Goal: Task Accomplishment & Management: Manage account settings

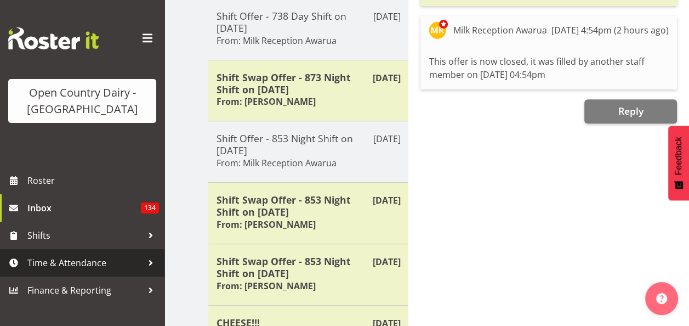
scroll to position [439, 0]
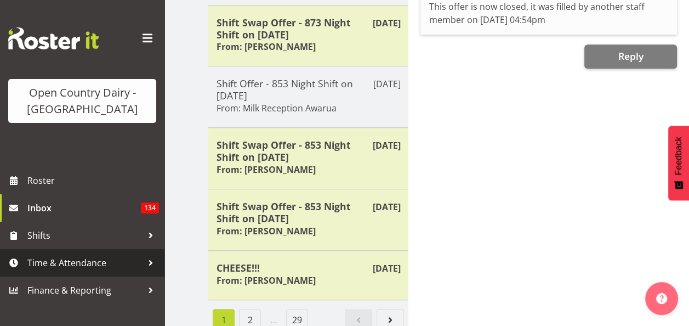
click at [95, 258] on span "Time & Attendance" at bounding box center [84, 262] width 115 height 16
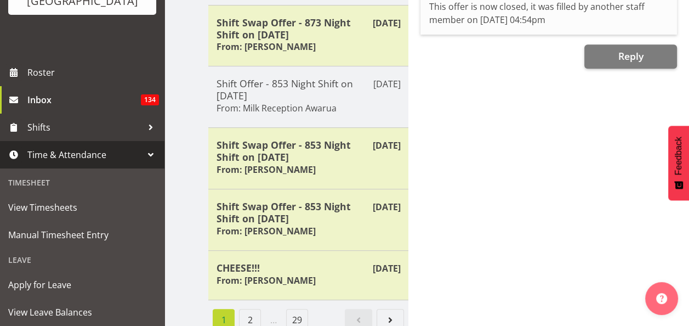
scroll to position [110, 0]
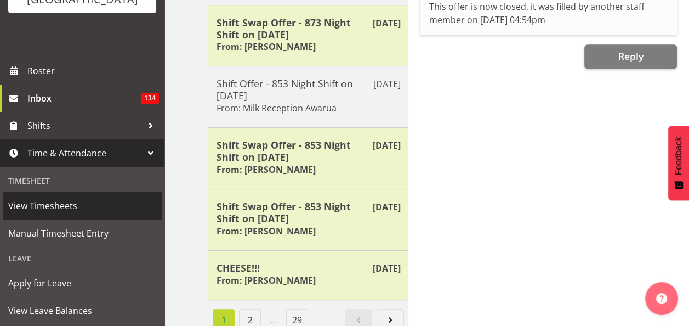
click at [53, 205] on span "View Timesheets" at bounding box center [82, 205] width 148 height 16
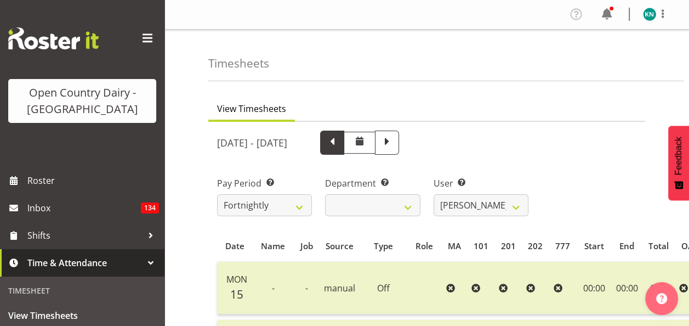
click at [339, 141] on span at bounding box center [332, 141] width 14 height 14
select select
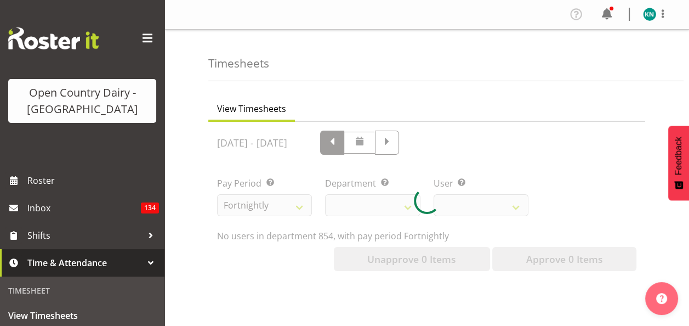
click at [440, 141] on div "[DATE] - [DATE] Pay Period Select which pay period you would like to view. Fort…" at bounding box center [426, 197] width 419 height 147
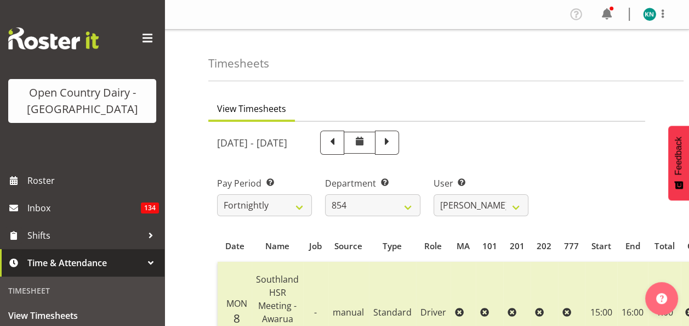
click at [339, 141] on span at bounding box center [332, 141] width 14 height 14
click at [366, 141] on span at bounding box center [359, 140] width 13 height 13
select select
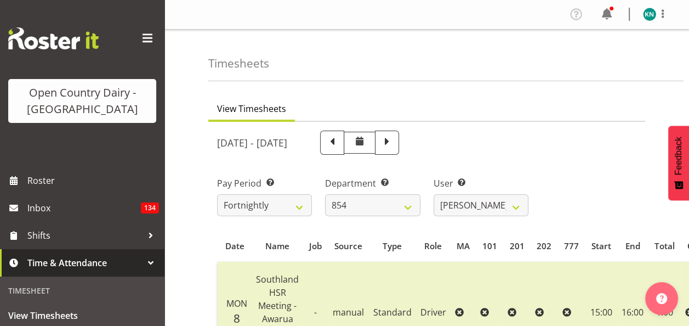
select select
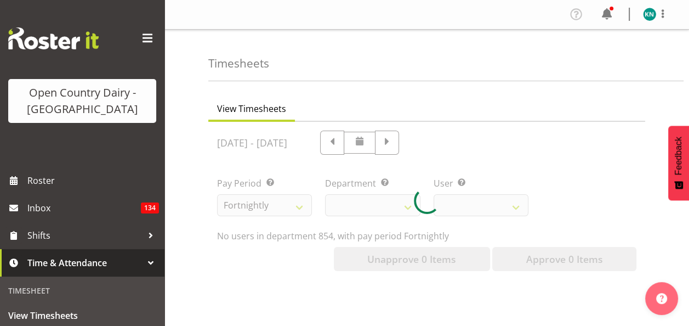
click at [403, 143] on div at bounding box center [426, 201] width 437 height 158
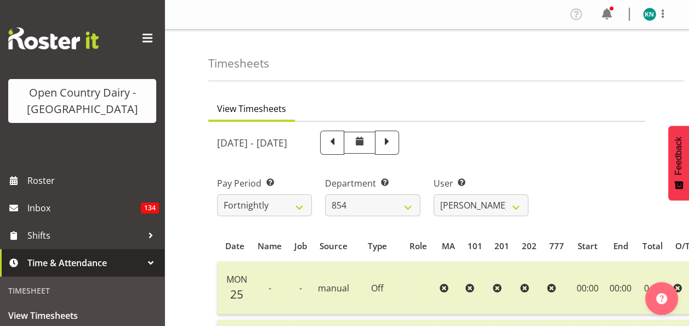
click at [339, 143] on span at bounding box center [332, 141] width 14 height 14
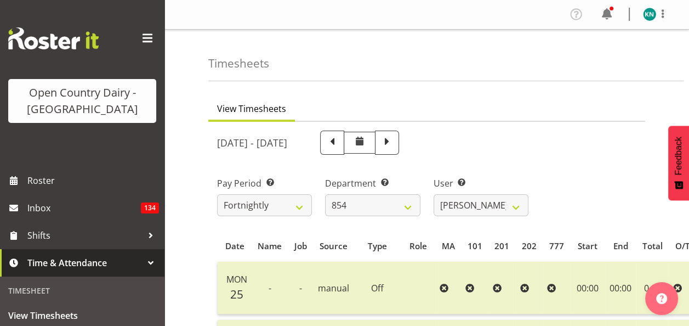
click at [376, 143] on span at bounding box center [360, 143] width 32 height 22
select select
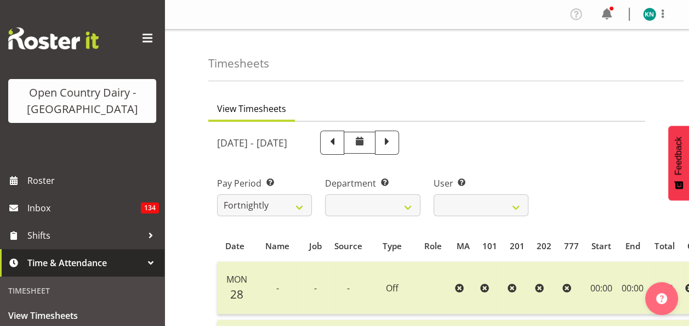
click at [339, 144] on span at bounding box center [332, 141] width 14 height 14
select select
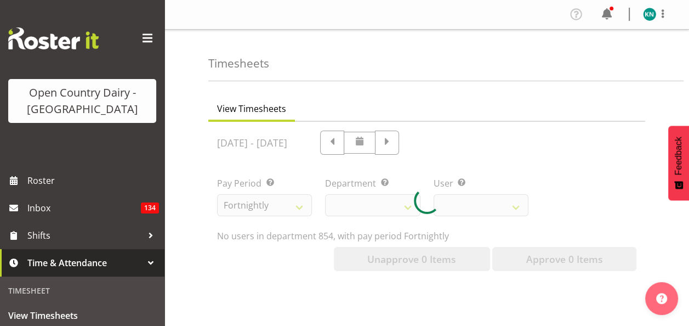
click at [368, 144] on div at bounding box center [426, 201] width 437 height 158
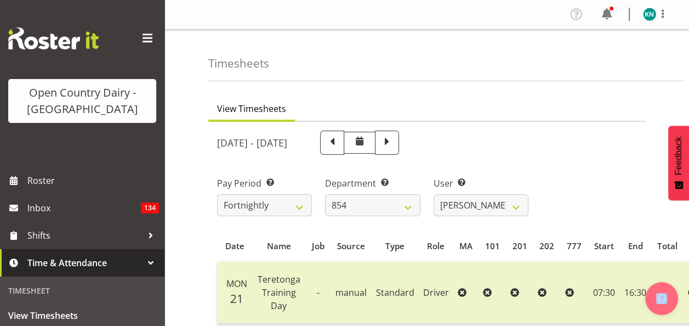
click at [339, 144] on span at bounding box center [332, 141] width 14 height 14
select select
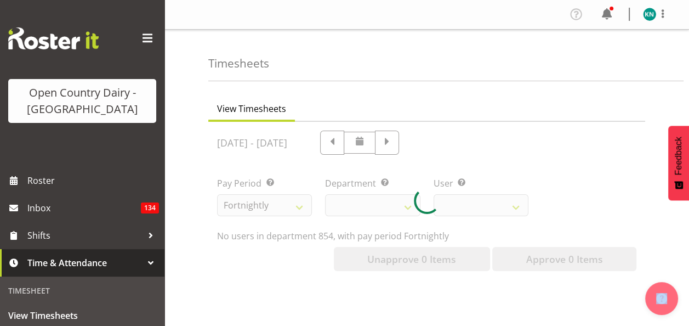
click at [368, 143] on div at bounding box center [426, 201] width 437 height 158
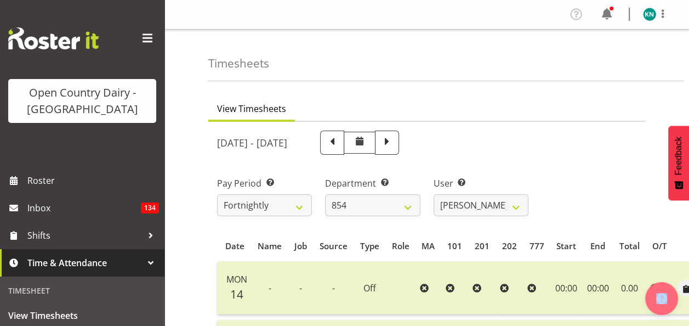
click at [339, 143] on span at bounding box center [332, 141] width 14 height 14
click at [344, 143] on span at bounding box center [332, 142] width 24 height 24
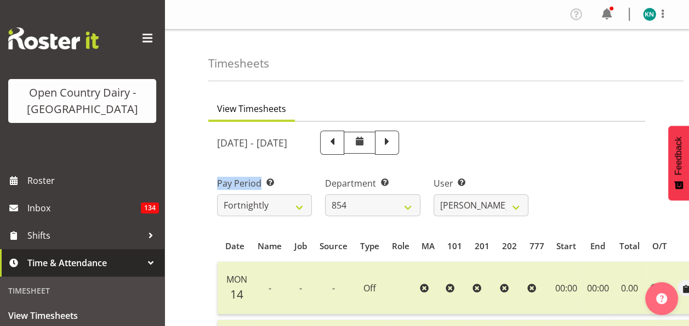
click at [368, 143] on div at bounding box center [346, 142] width 105 height 24
select select
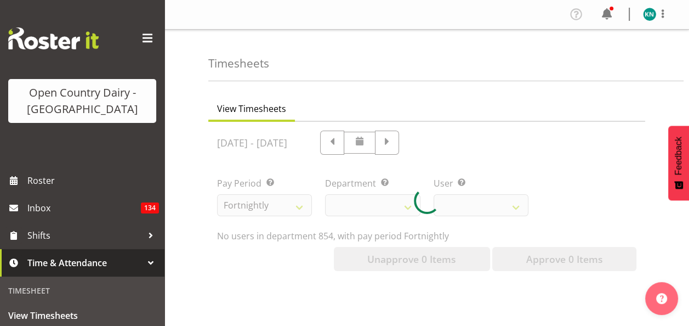
click at [368, 143] on div at bounding box center [426, 201] width 437 height 158
click at [379, 142] on div at bounding box center [426, 201] width 437 height 158
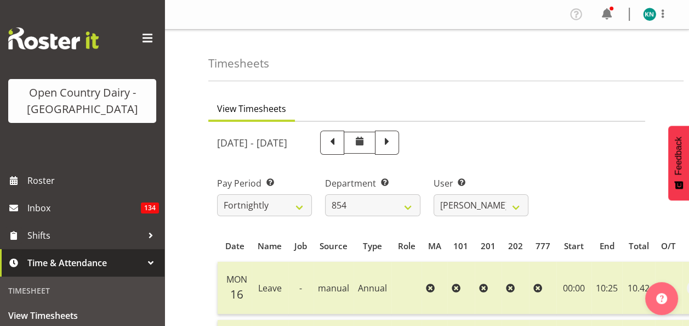
click at [339, 143] on span at bounding box center [332, 141] width 14 height 14
select select
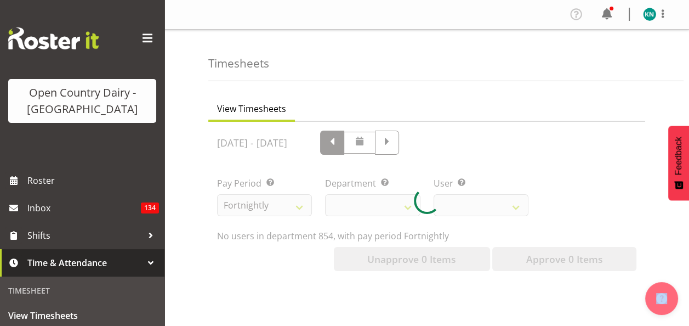
click at [375, 141] on div at bounding box center [426, 201] width 437 height 158
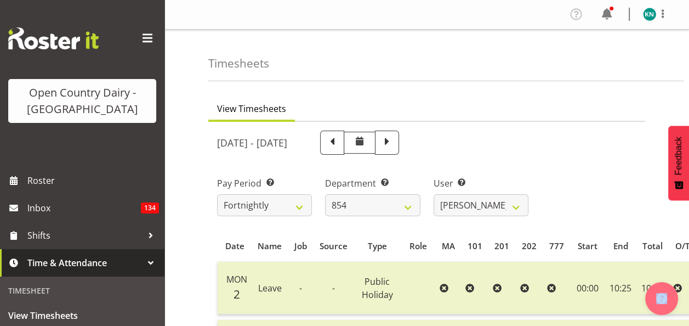
click at [339, 141] on span at bounding box center [332, 141] width 14 height 14
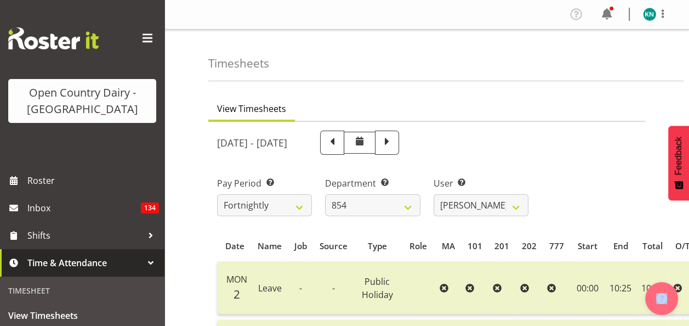
click at [339, 141] on span at bounding box center [332, 141] width 14 height 14
select select
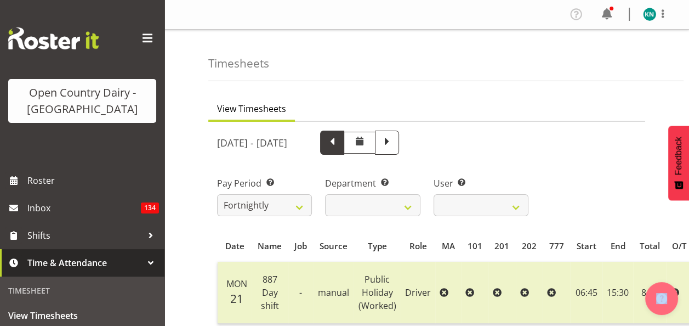
click at [344, 137] on span at bounding box center [332, 142] width 24 height 24
select select
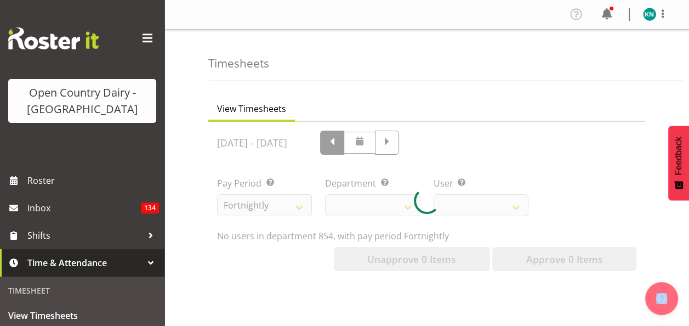
click at [371, 137] on div at bounding box center [426, 201] width 437 height 158
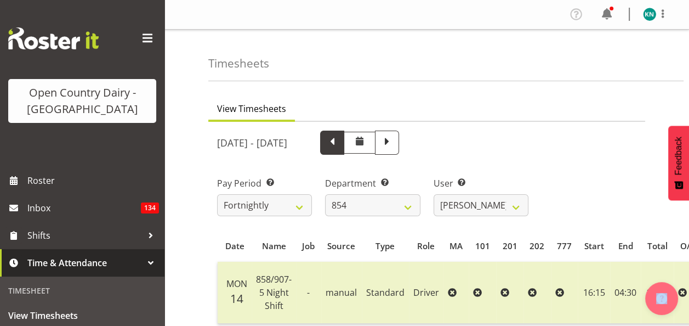
click at [339, 144] on span at bounding box center [332, 141] width 14 height 14
select select
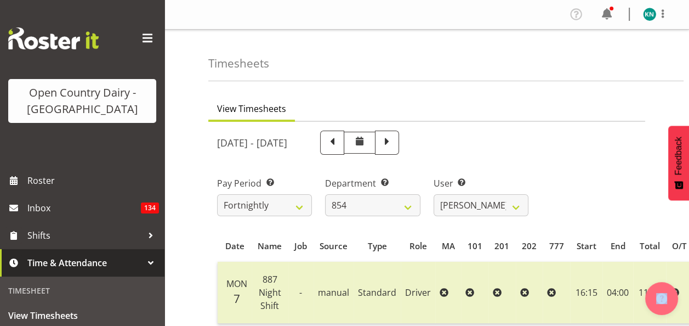
click at [339, 141] on span at bounding box center [332, 141] width 14 height 14
click at [377, 141] on div at bounding box center [346, 142] width 105 height 24
select select
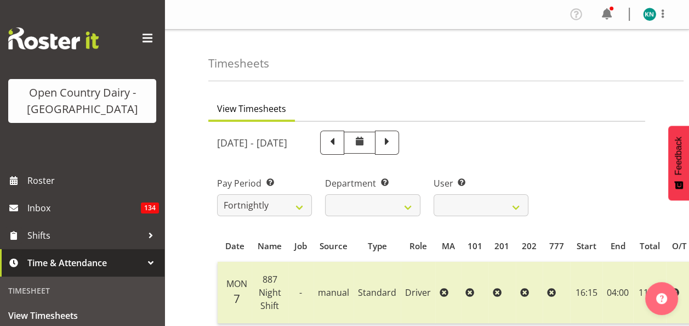
click at [0, 0] on div at bounding box center [0, 0] width 0 height 0
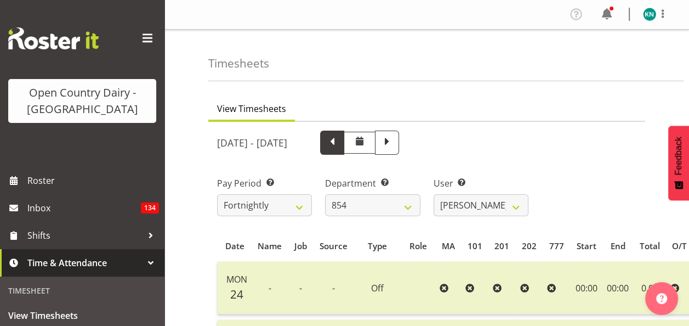
click at [339, 140] on span at bounding box center [332, 141] width 14 height 14
select select
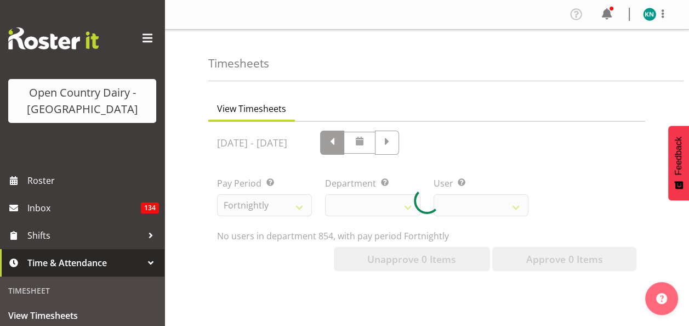
click at [395, 140] on div "March 17th - March 23rd 2025 Pay Period Select which pay period you would like …" at bounding box center [426, 197] width 419 height 147
click at [395, 140] on div at bounding box center [426, 201] width 437 height 158
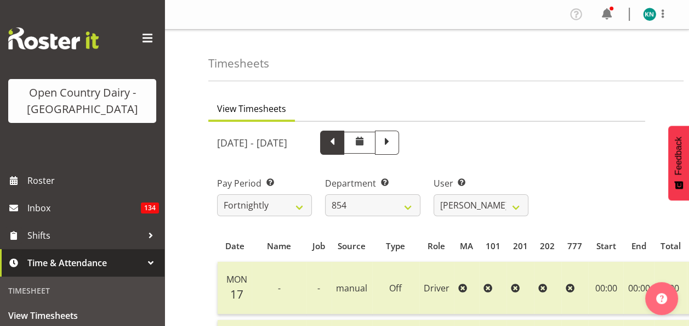
click at [339, 140] on span at bounding box center [332, 141] width 14 height 14
click at [344, 140] on span at bounding box center [332, 142] width 24 height 24
click at [395, 140] on div at bounding box center [346, 142] width 105 height 24
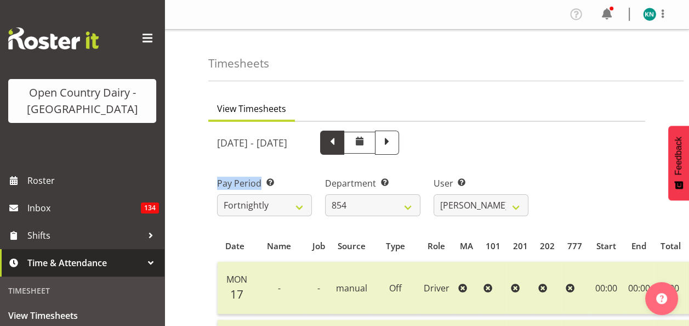
select select
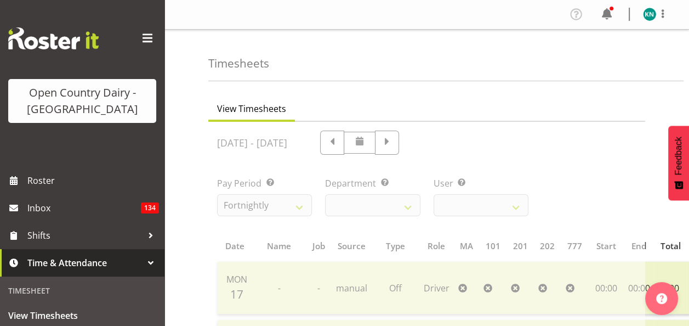
drag, startPoint x: 395, startPoint y: 140, endPoint x: 448, endPoint y: 144, distance: 53.3
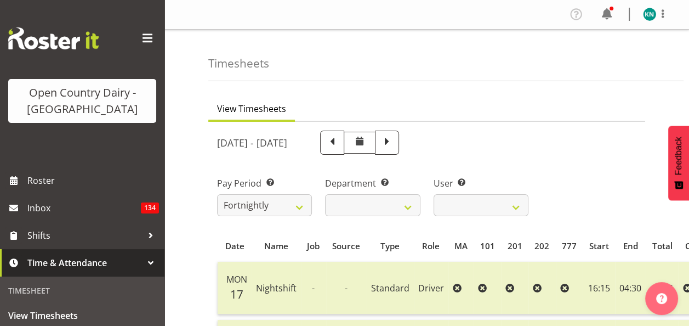
click at [366, 144] on span at bounding box center [359, 140] width 13 height 13
click at [339, 144] on span at bounding box center [332, 141] width 14 height 14
select select
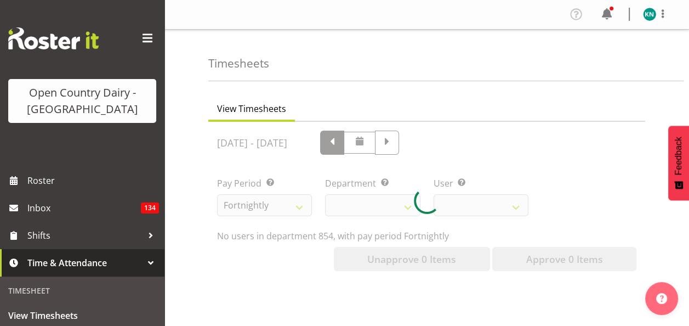
click at [423, 144] on div at bounding box center [426, 201] width 437 height 158
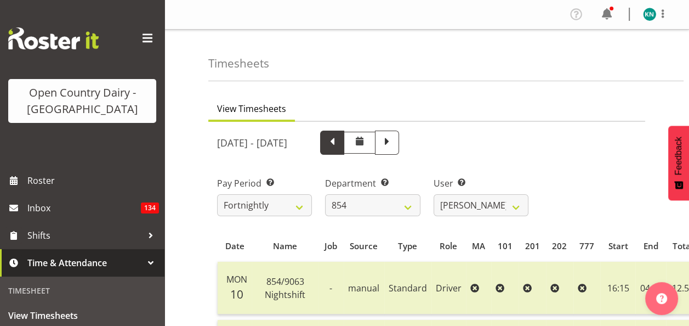
click at [339, 144] on span at bounding box center [332, 141] width 14 height 14
select select
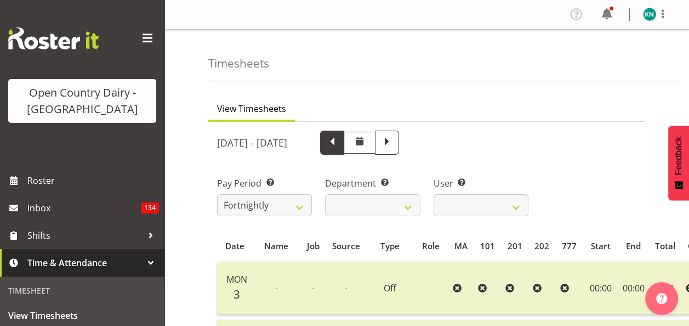
click at [339, 143] on span at bounding box center [332, 141] width 14 height 14
select select
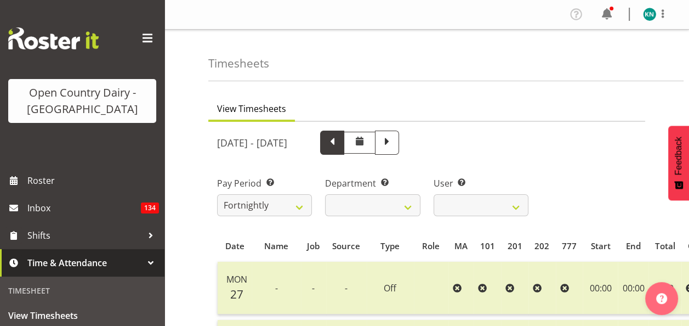
click at [339, 143] on span at bounding box center [332, 141] width 14 height 14
select select
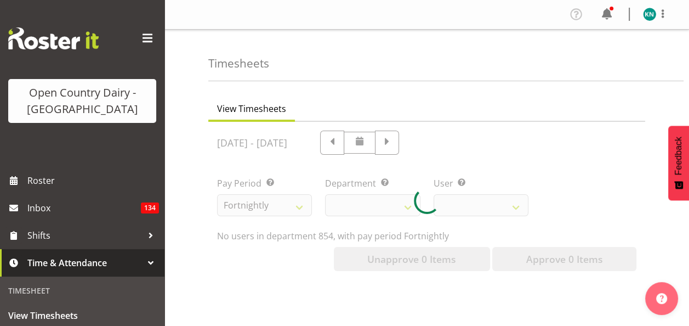
click at [413, 143] on div at bounding box center [426, 201] width 437 height 158
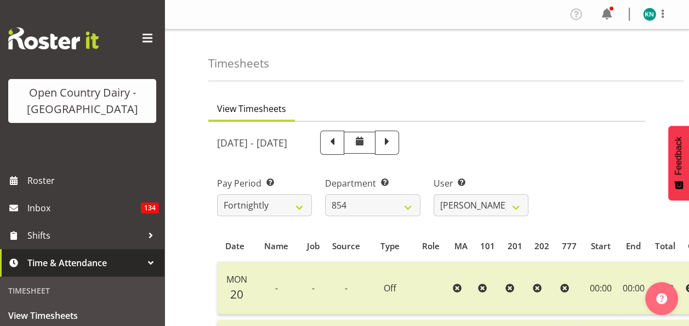
click at [339, 143] on span at bounding box center [332, 141] width 14 height 14
select select
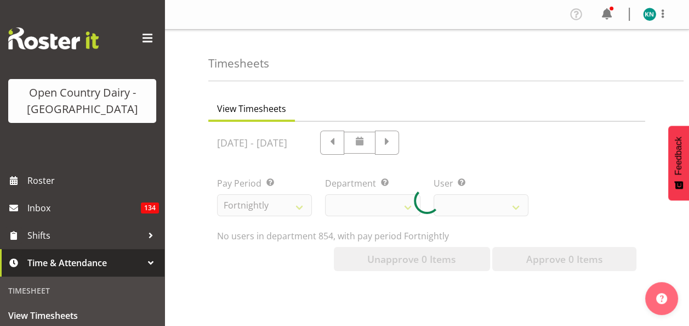
click at [413, 143] on div at bounding box center [426, 201] width 437 height 158
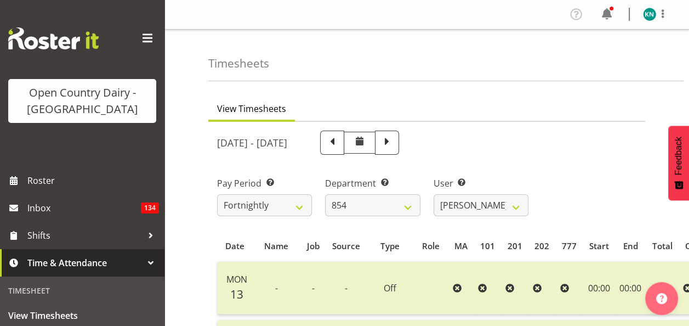
click at [339, 143] on span at bounding box center [332, 141] width 14 height 14
select select
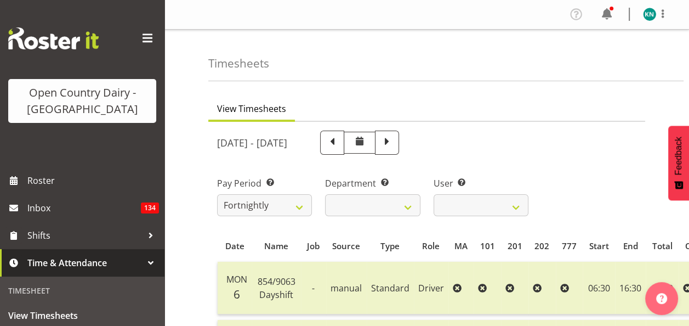
click at [339, 142] on span at bounding box center [332, 141] width 14 height 14
select select
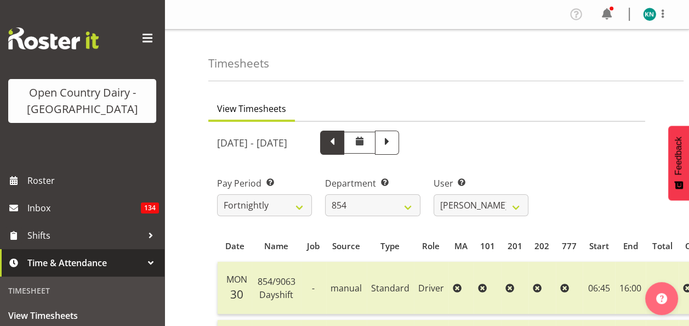
click at [339, 141] on span at bounding box center [332, 141] width 14 height 14
select select
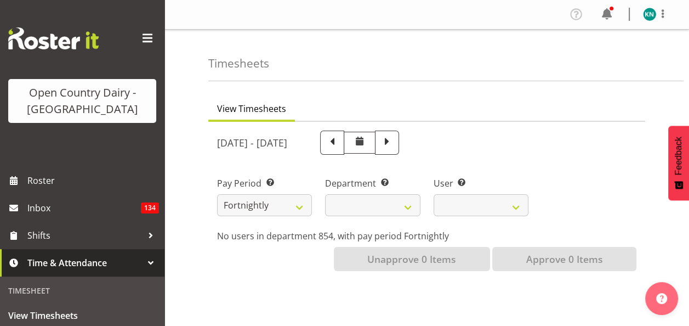
click at [414, 141] on div "December 23rd - December 29th 2024 Pay Period Select which pay period you would…" at bounding box center [426, 197] width 419 height 147
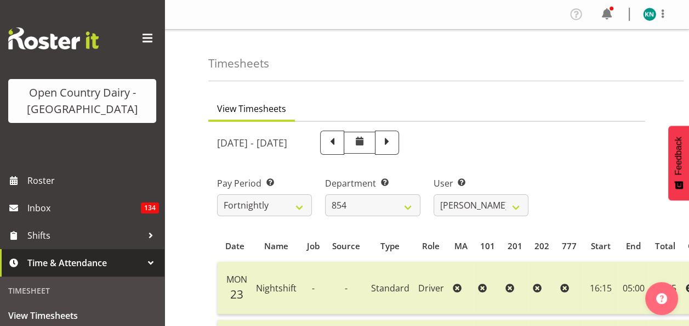
click at [339, 145] on span at bounding box center [332, 141] width 14 height 14
select select
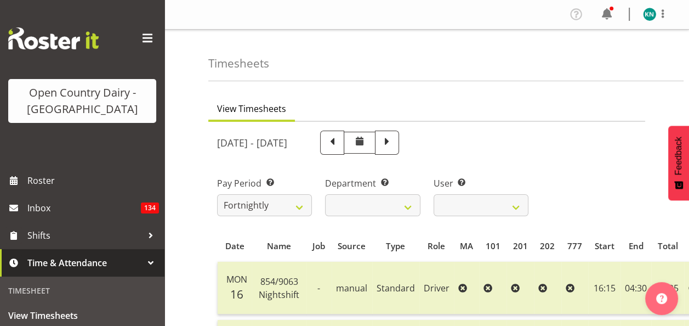
click at [339, 145] on span at bounding box center [332, 141] width 14 height 14
select select
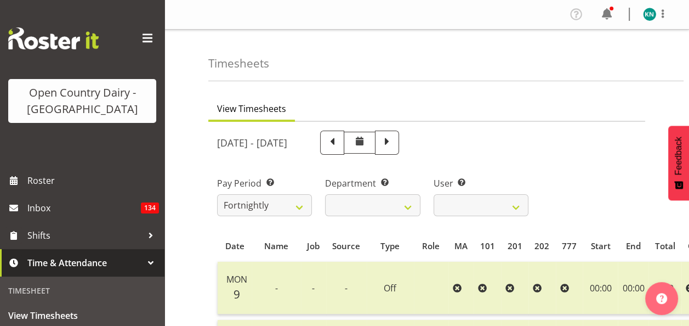
click at [339, 141] on span at bounding box center [332, 141] width 14 height 14
select select
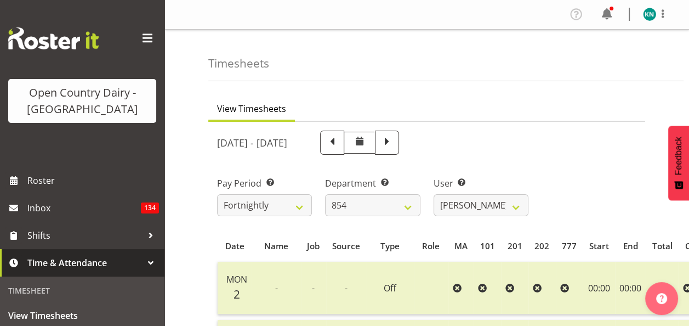
click at [339, 143] on span at bounding box center [332, 141] width 14 height 14
select select
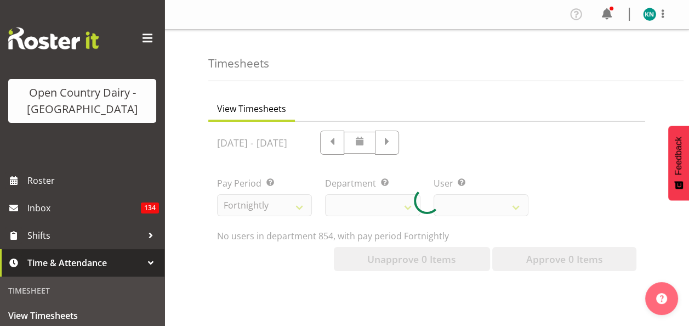
click at [427, 143] on div at bounding box center [426, 201] width 437 height 158
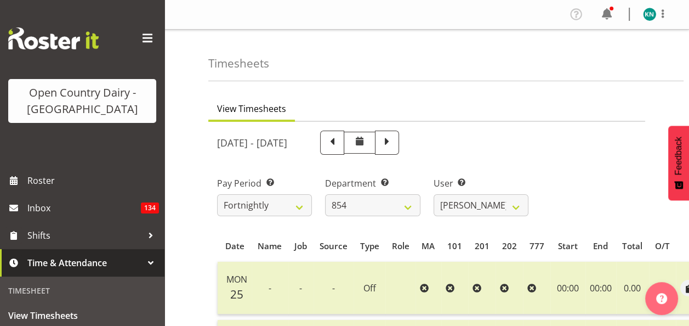
click at [339, 143] on span at bounding box center [332, 141] width 14 height 14
select select
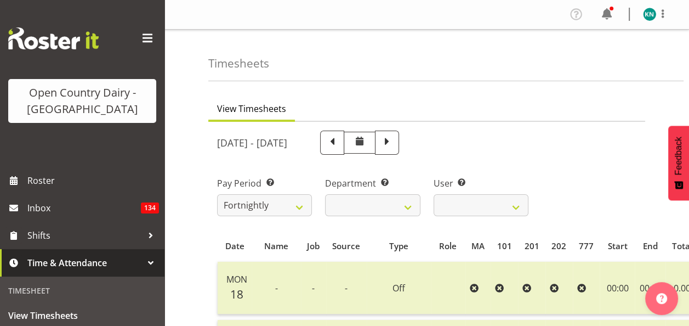
click at [339, 139] on span at bounding box center [332, 141] width 14 height 14
select select
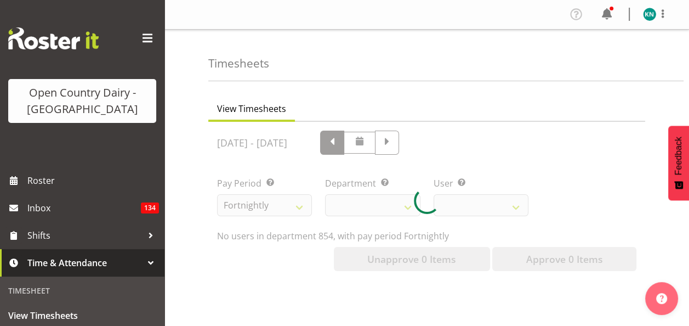
click at [434, 139] on div at bounding box center [426, 201] width 437 height 158
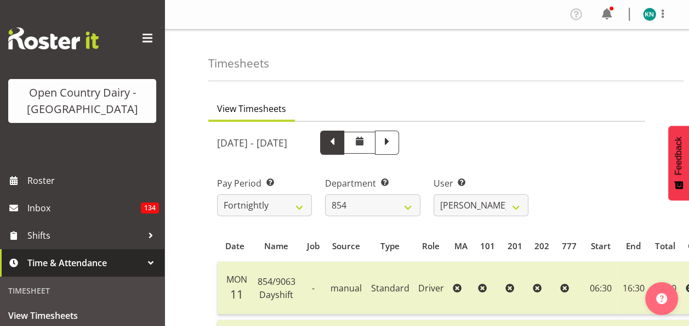
click at [339, 139] on span at bounding box center [332, 141] width 14 height 14
select select
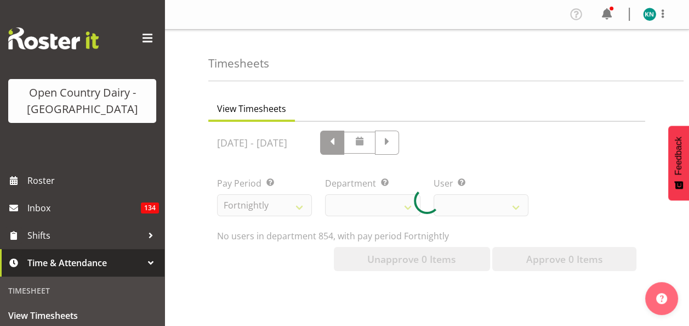
click at [434, 139] on div at bounding box center [426, 201] width 437 height 158
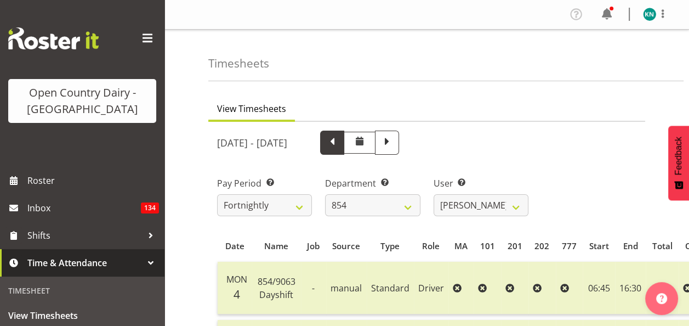
click at [339, 139] on span at bounding box center [332, 141] width 14 height 14
select select
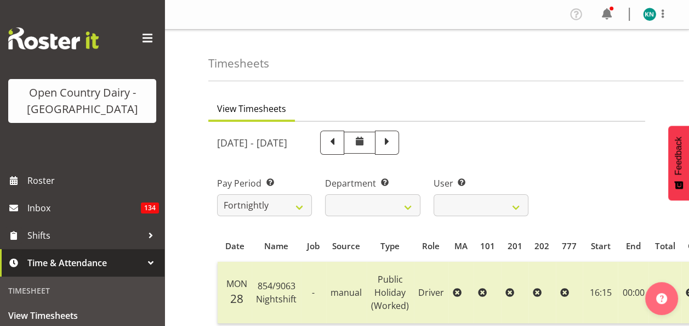
click at [339, 141] on span at bounding box center [332, 141] width 14 height 14
select select
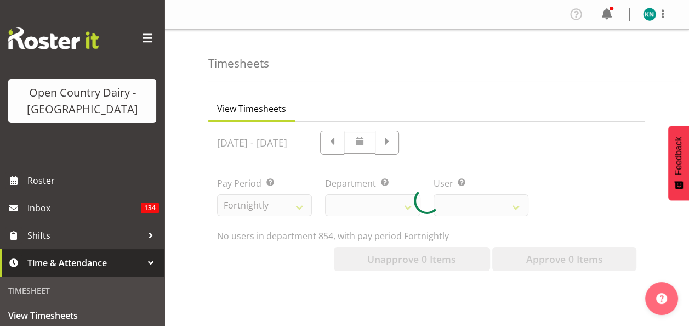
click at [421, 141] on div at bounding box center [426, 201] width 437 height 158
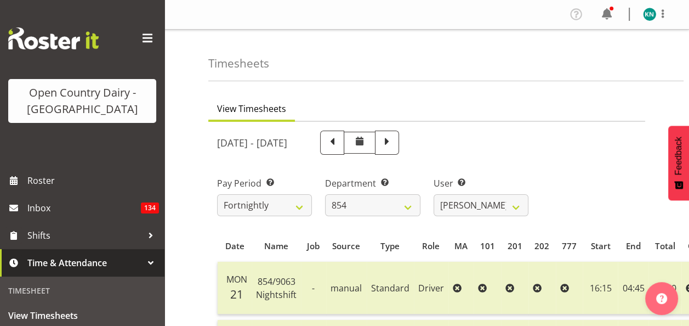
click at [339, 143] on span at bounding box center [332, 141] width 14 height 14
select select
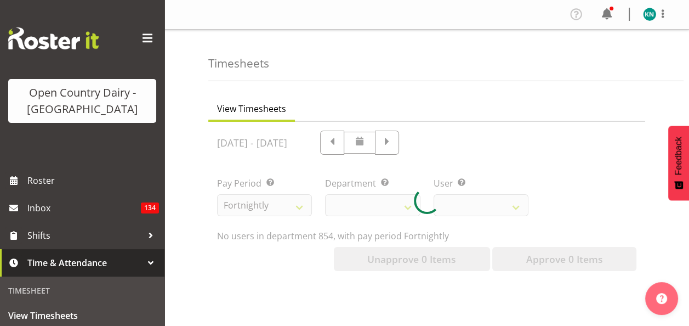
click at [417, 142] on div at bounding box center [426, 201] width 437 height 158
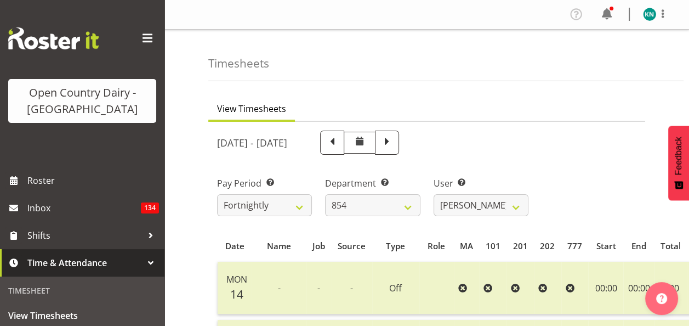
click at [339, 142] on span at bounding box center [332, 141] width 14 height 14
select select
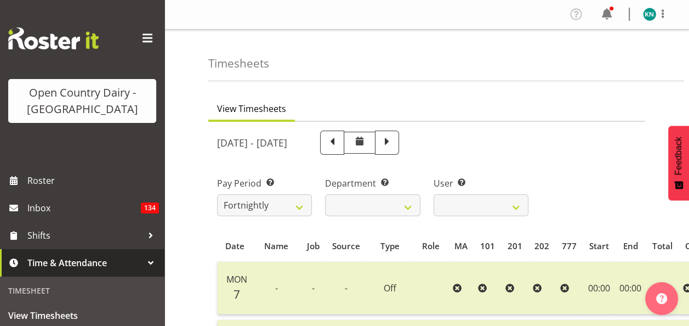
click at [344, 142] on span at bounding box center [332, 142] width 24 height 24
select select
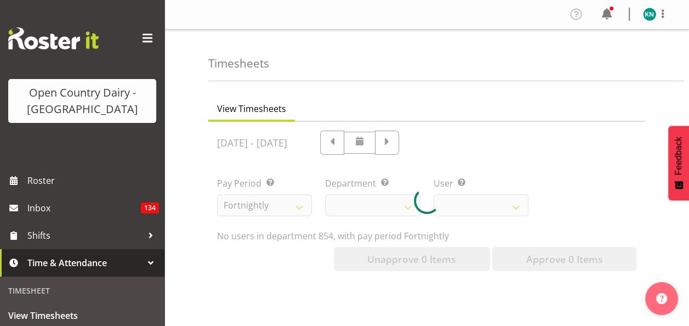
click at [417, 142] on div at bounding box center [426, 201] width 437 height 158
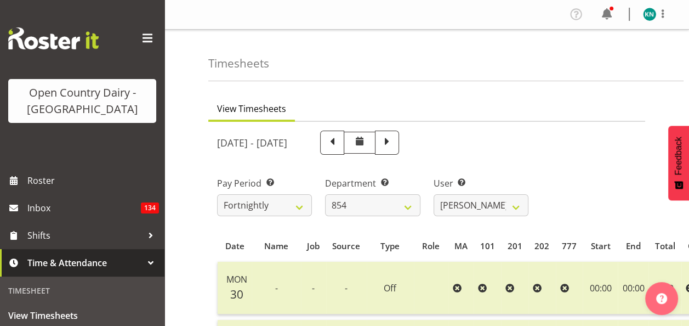
click at [339, 142] on span at bounding box center [332, 141] width 14 height 14
select select
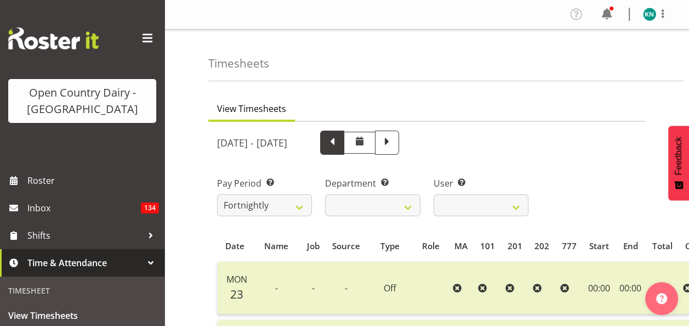
click at [339, 141] on span at bounding box center [332, 141] width 14 height 14
select select
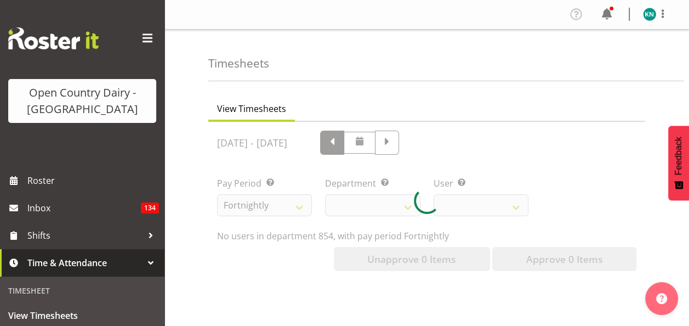
click at [437, 141] on div at bounding box center [426, 201] width 437 height 158
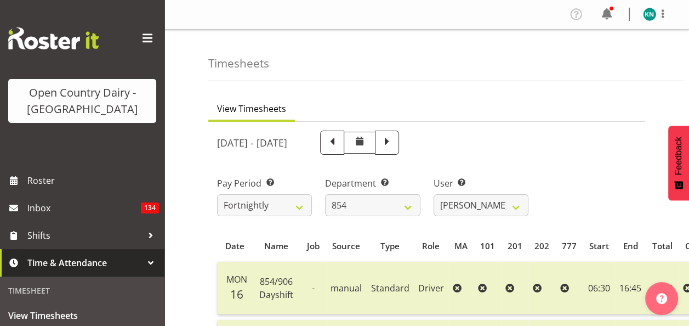
click at [339, 140] on span at bounding box center [332, 141] width 14 height 14
select select
click at [339, 140] on span at bounding box center [332, 141] width 14 height 14
select select
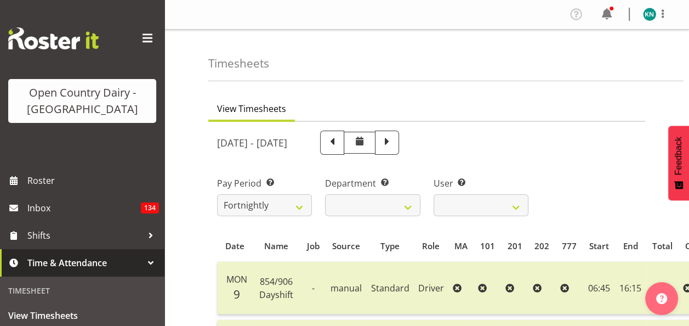
select select
click at [339, 141] on span at bounding box center [332, 141] width 14 height 14
select select
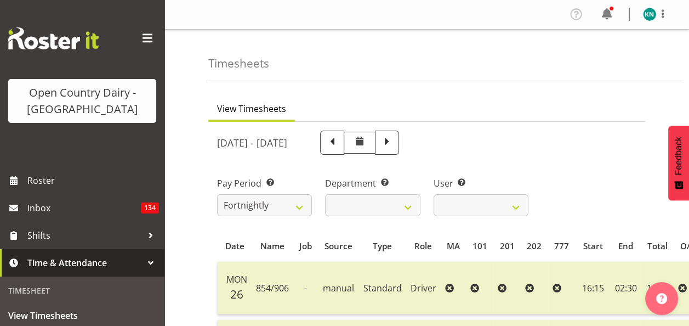
click at [339, 141] on span at bounding box center [332, 141] width 14 height 14
select select
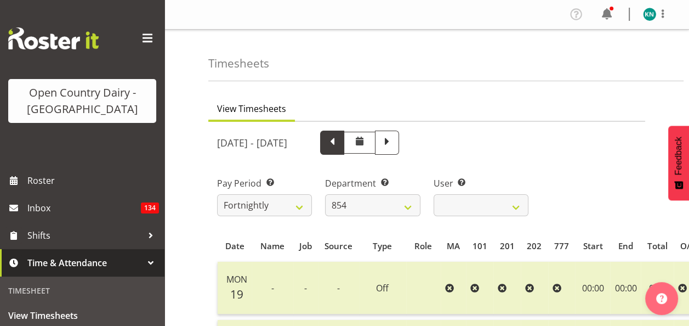
click at [339, 144] on span at bounding box center [332, 141] width 14 height 14
select select
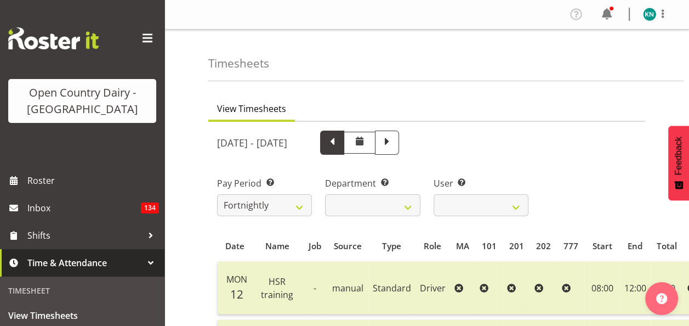
click at [339, 144] on span at bounding box center [332, 141] width 14 height 14
select select
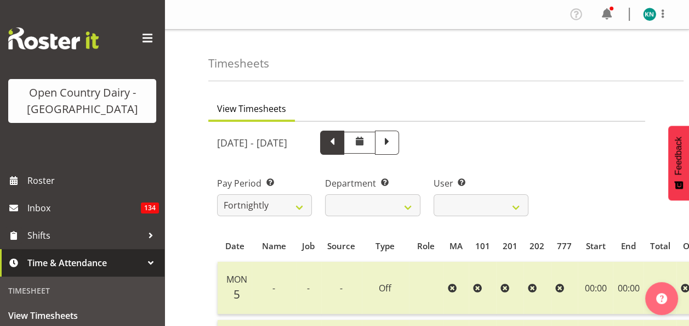
click at [339, 142] on span at bounding box center [332, 141] width 14 height 14
select select
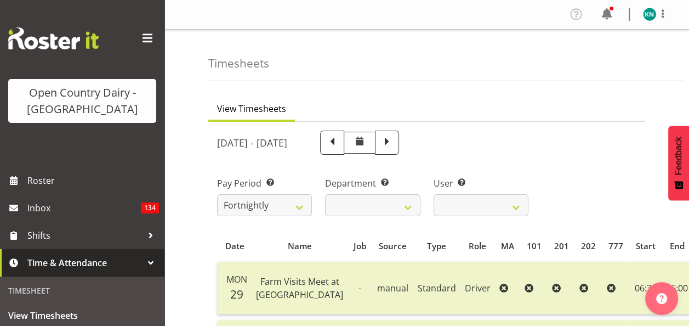
click at [339, 145] on span at bounding box center [332, 141] width 14 height 14
select select
click at [344, 145] on span at bounding box center [332, 142] width 24 height 24
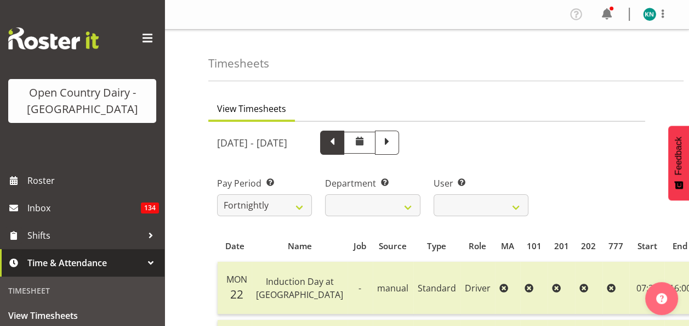
select select
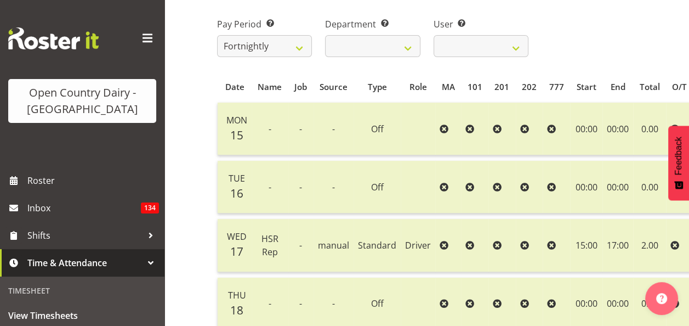
scroll to position [93, 0]
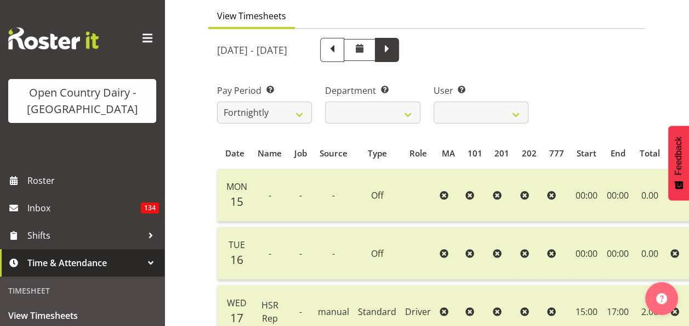
click at [394, 49] on span at bounding box center [387, 49] width 14 height 14
select select
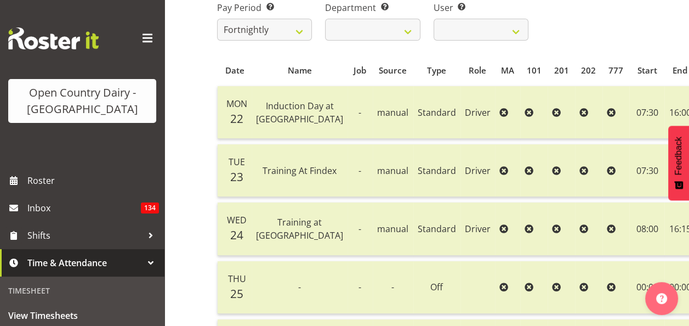
scroll to position [124, 0]
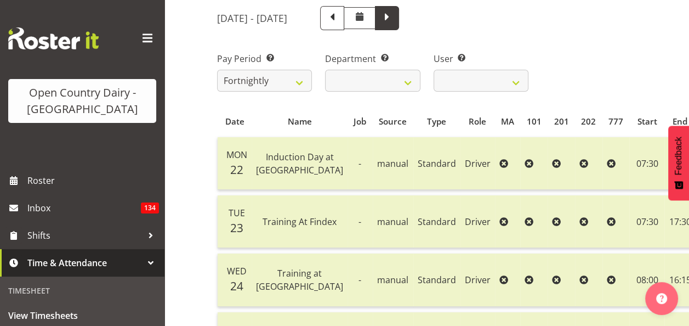
click at [394, 17] on span at bounding box center [387, 17] width 14 height 14
select select
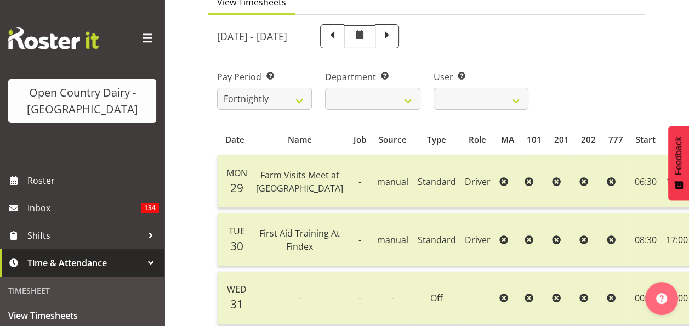
scroll to position [79, 0]
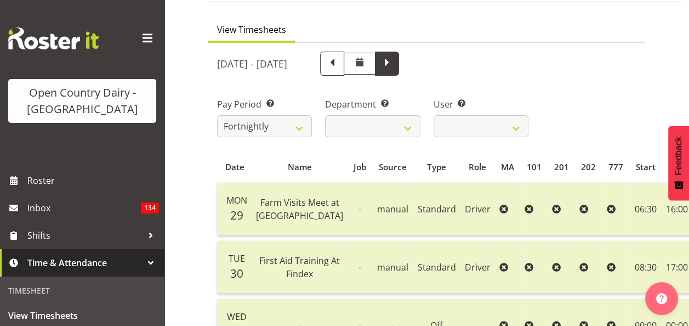
click at [394, 65] on span at bounding box center [387, 62] width 14 height 14
select select
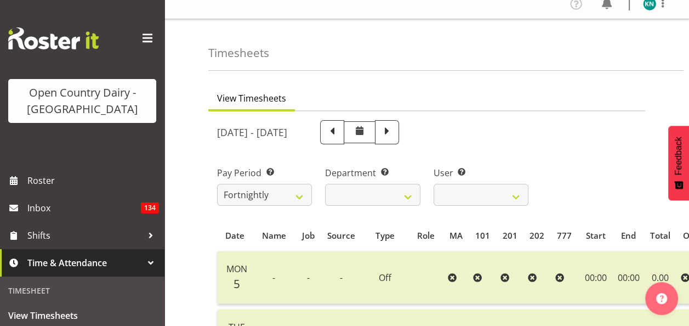
scroll to position [0, 0]
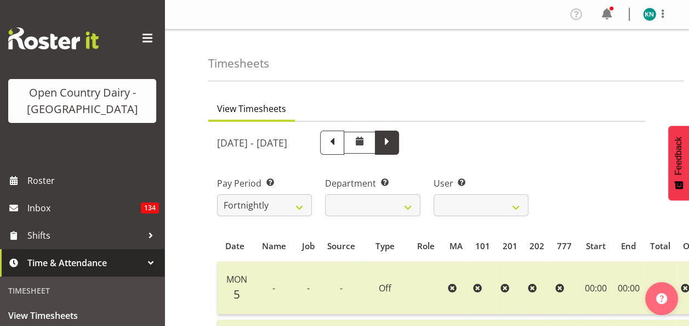
click at [394, 144] on span at bounding box center [387, 141] width 14 height 14
select select
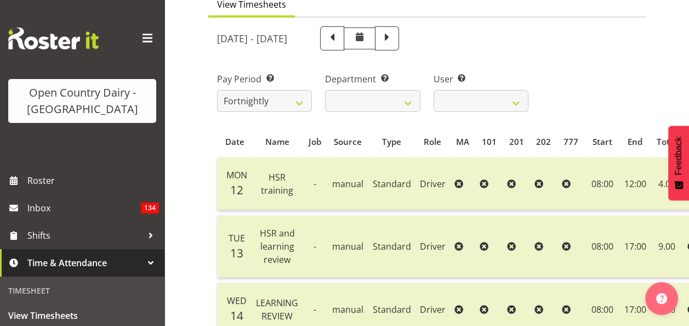
scroll to position [102, 0]
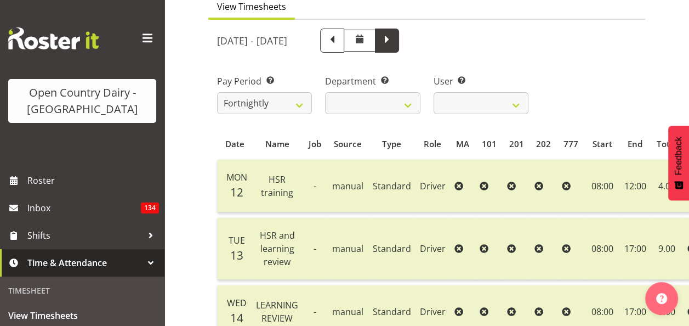
click at [394, 39] on span at bounding box center [387, 39] width 14 height 14
select select
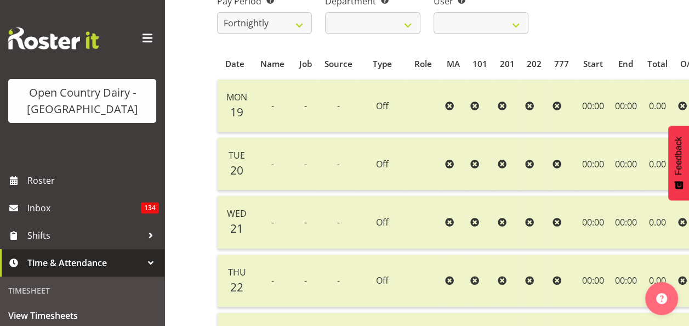
scroll to position [93, 0]
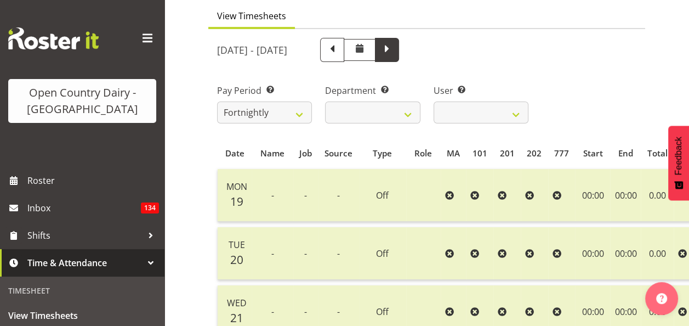
click at [394, 52] on span at bounding box center [387, 49] width 14 height 14
select select
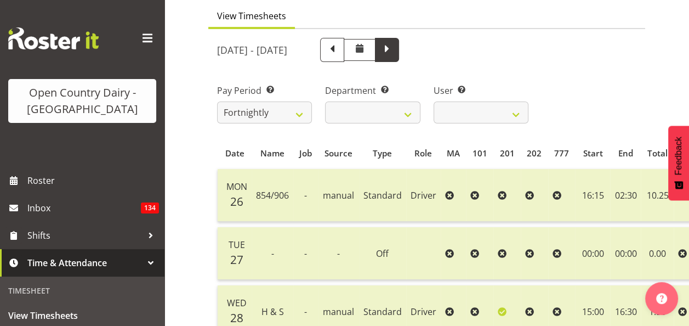
click at [394, 48] on span at bounding box center [387, 49] width 14 height 14
select select
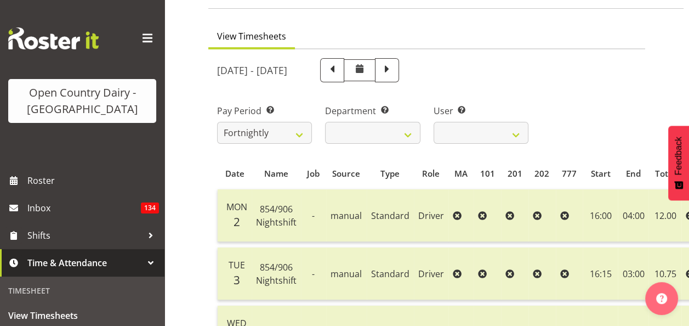
scroll to position [38, 0]
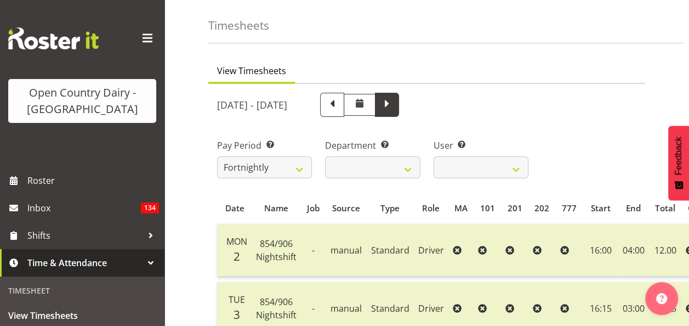
click at [394, 105] on span at bounding box center [387, 103] width 14 height 14
select select
click at [394, 101] on span at bounding box center [387, 103] width 14 height 14
select select
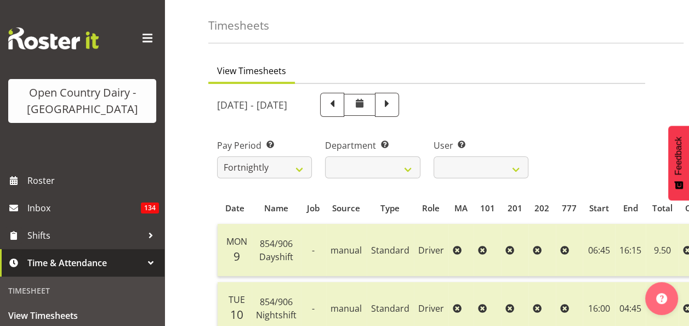
select select
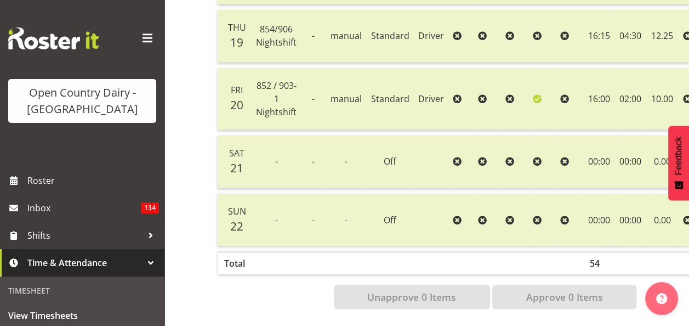
scroll to position [431, 0]
